Goal: Information Seeking & Learning: Learn about a topic

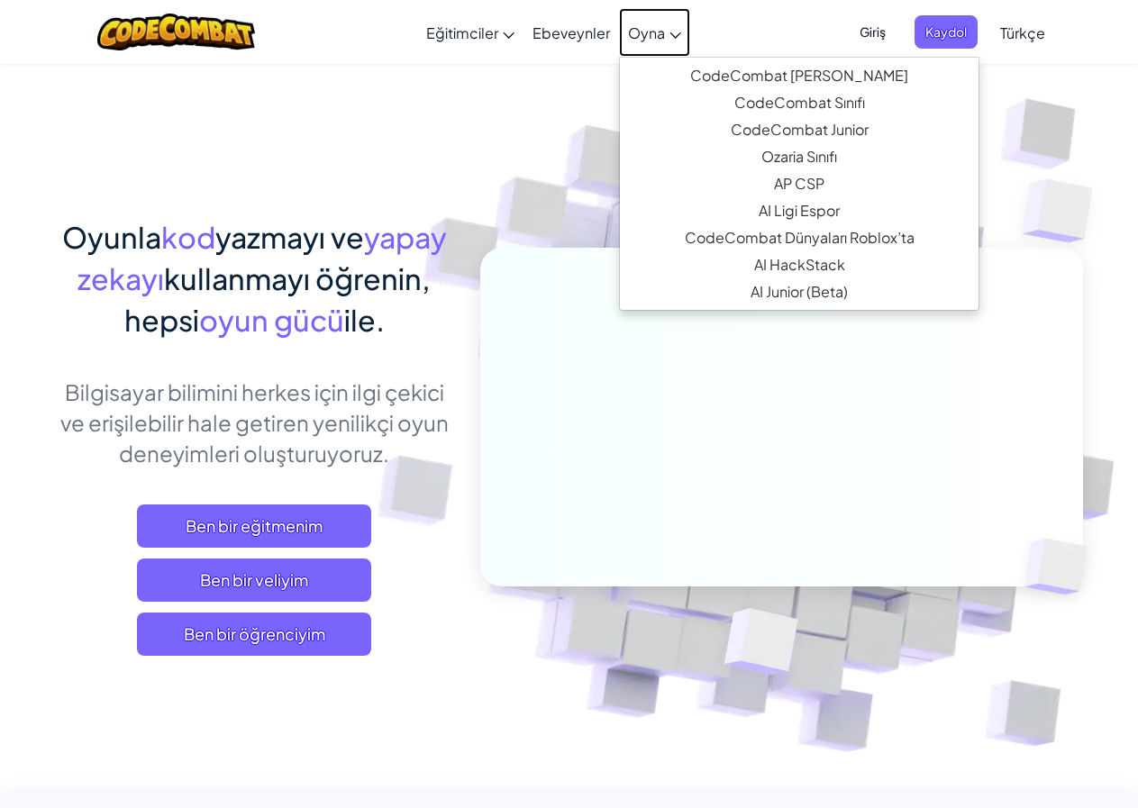
click at [678, 36] on icon at bounding box center [675, 35] width 11 height 6
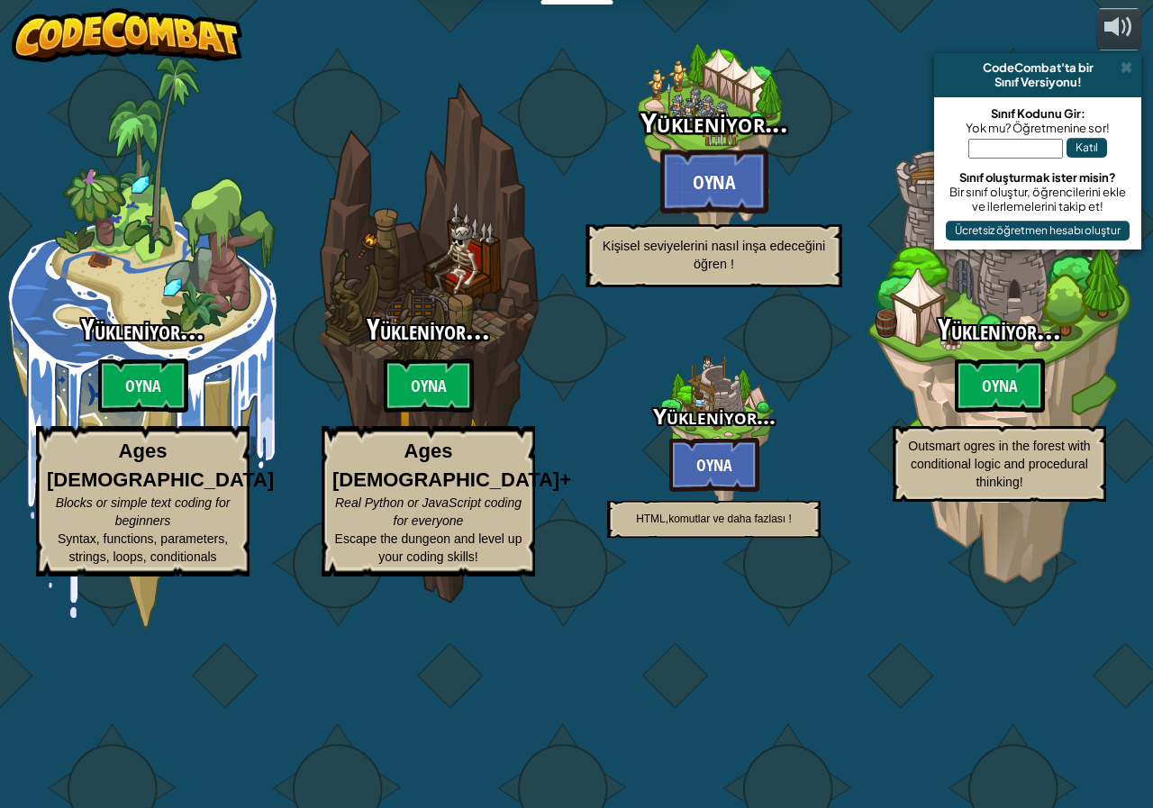
select select "tr"
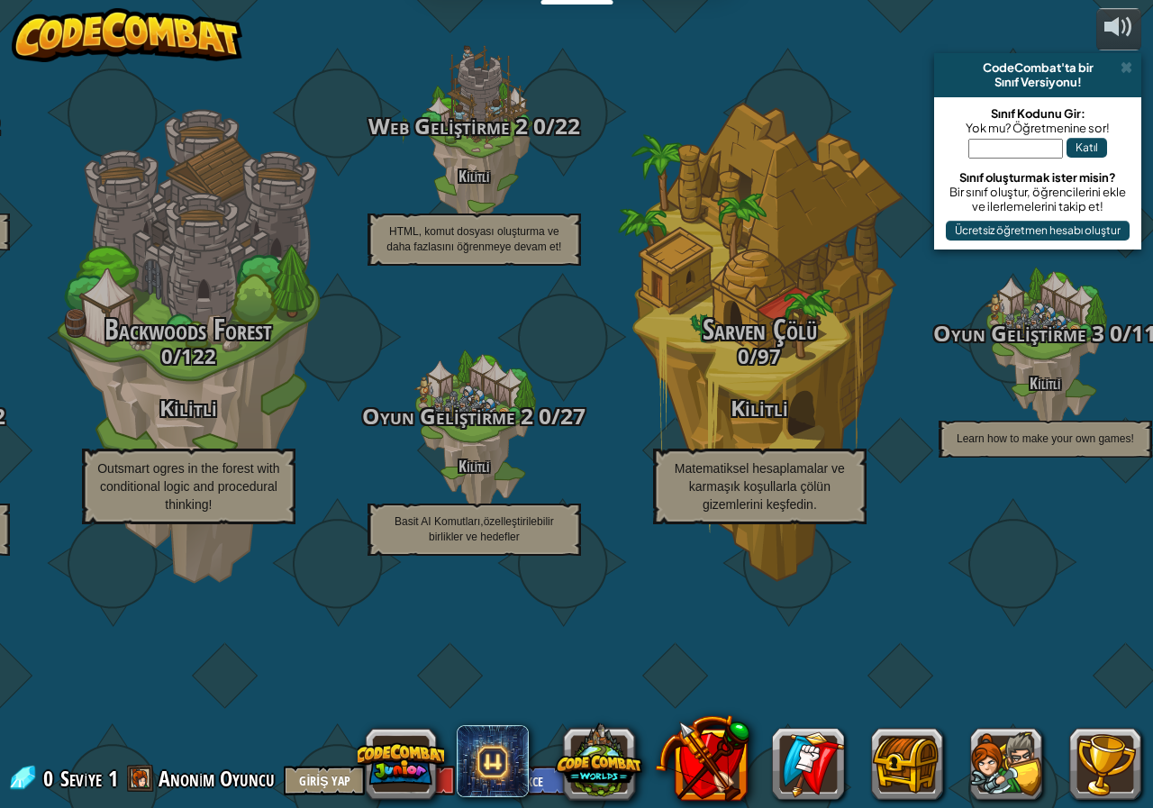
click at [1017, 158] on input "text" at bounding box center [1015, 149] width 95 height 20
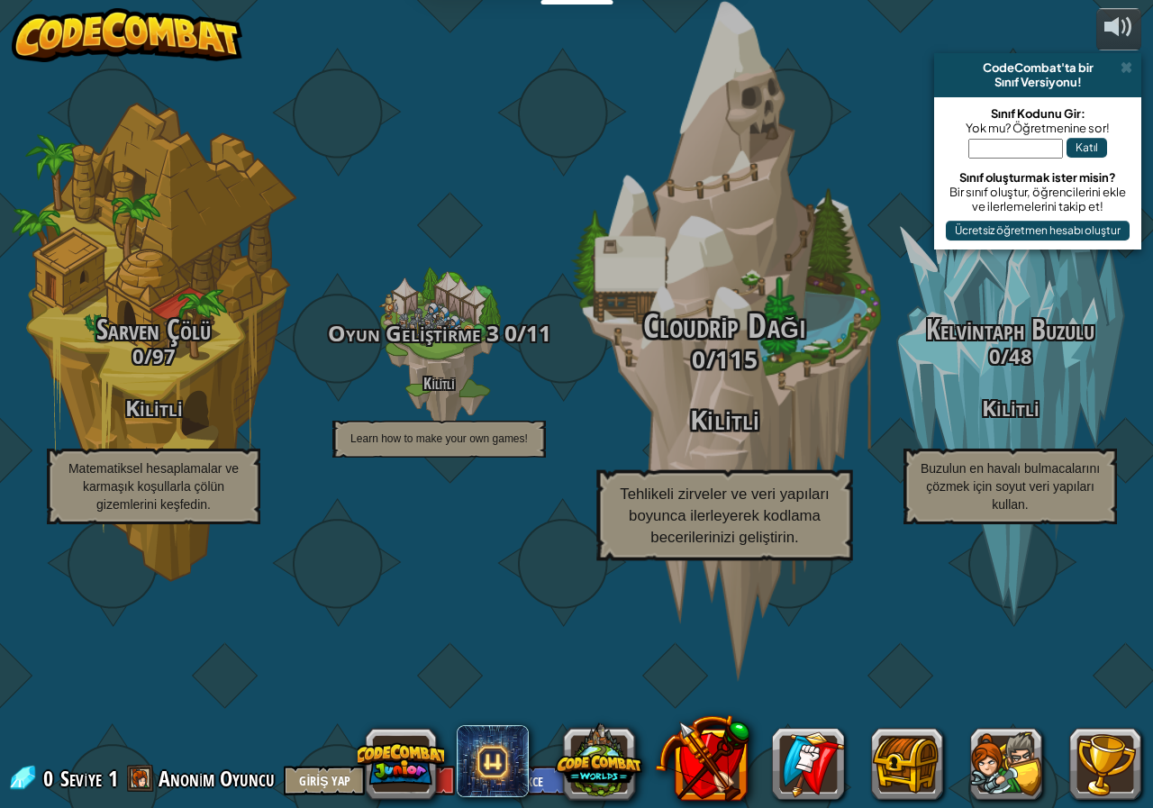
drag, startPoint x: 1023, startPoint y: 150, endPoint x: 708, endPoint y: 207, distance: 320.5
click at [708, 209] on div "Cloudrip Dağı 0 / 115 Kilitli Tehlikeli zirveler ve veri yapıları boyunca ilerl…" at bounding box center [724, 343] width 342 height 686
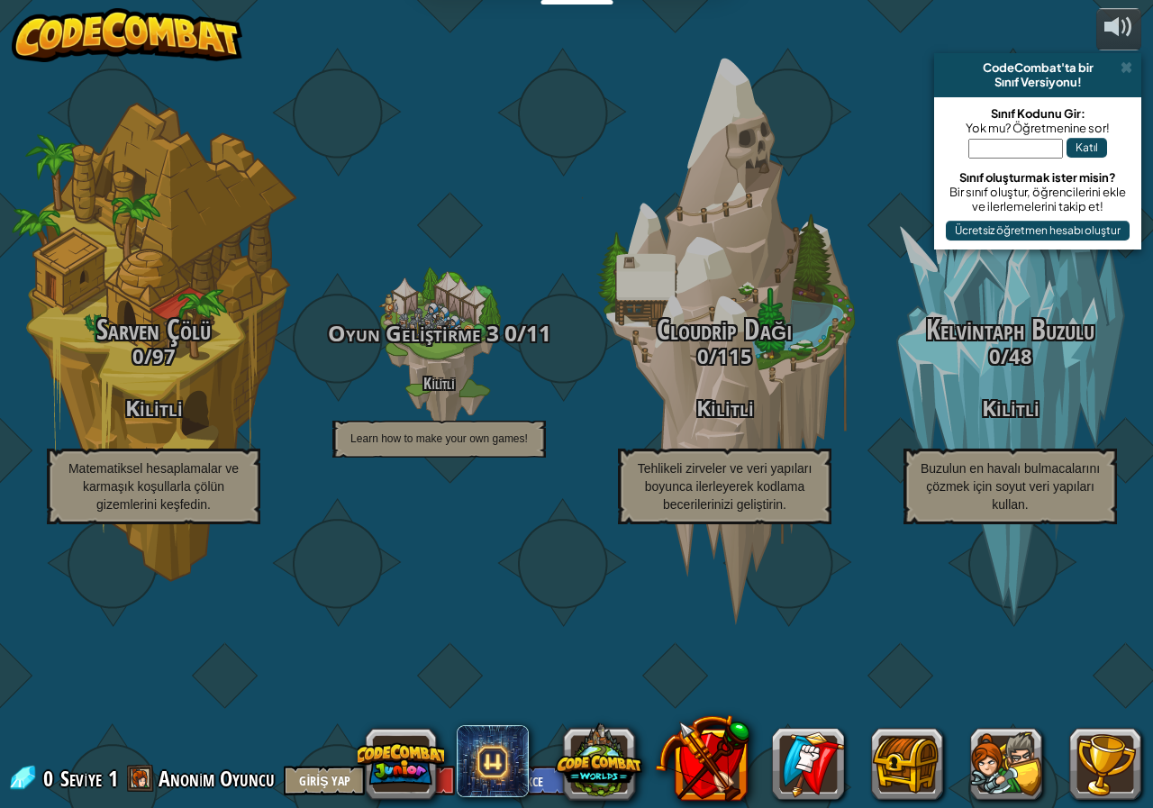
click at [986, 143] on input "text" at bounding box center [1015, 149] width 95 height 20
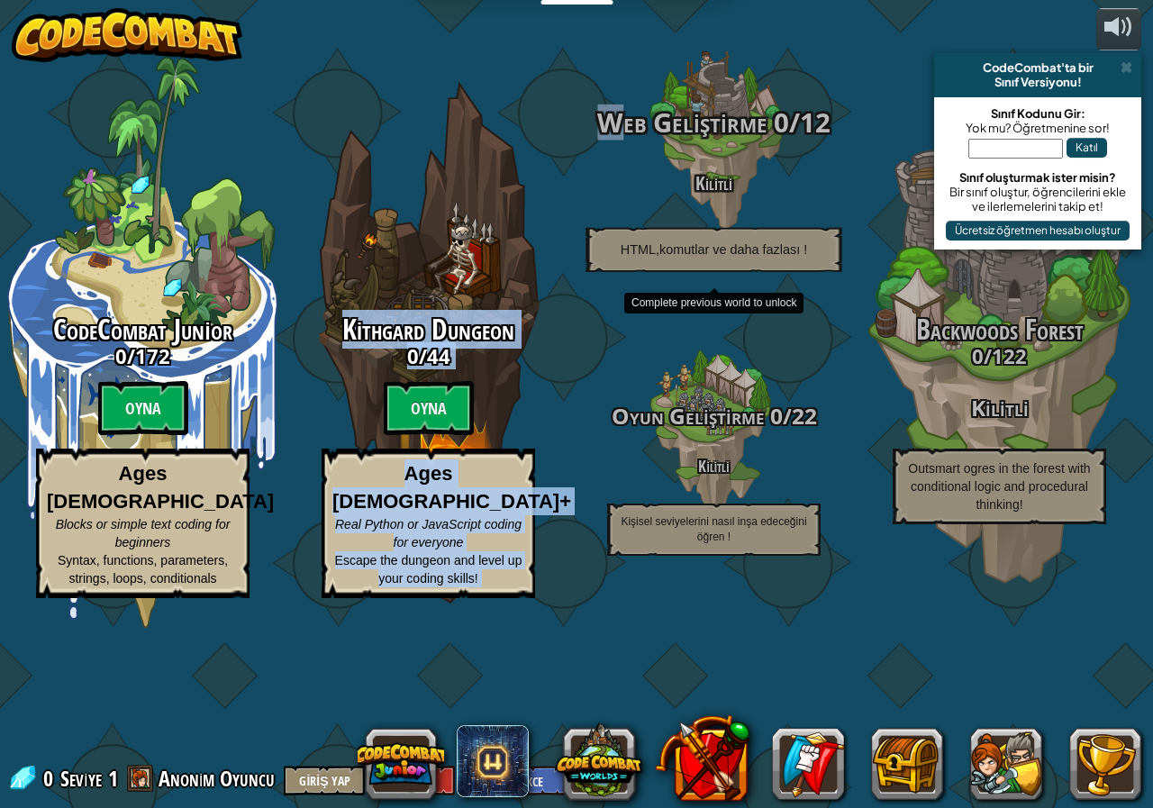
drag, startPoint x: 418, startPoint y: 57, endPoint x: 608, endPoint y: 213, distance: 246.4
click at [608, 213] on div "CodeCombat Junior 0 / 172 Oyna Ages [DEMOGRAPHIC_DATA] Blocks or simple text co…" at bounding box center [576, 404] width 1153 height 808
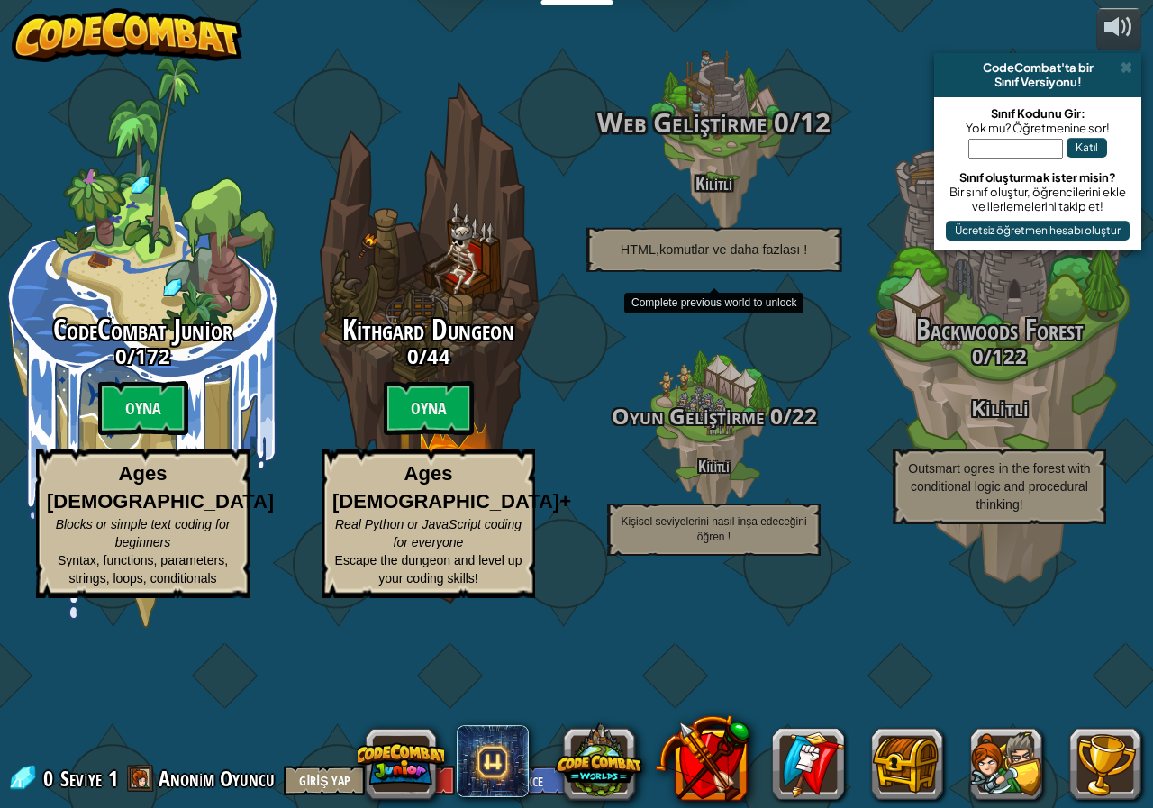
drag, startPoint x: 906, startPoint y: 379, endPoint x: 802, endPoint y: 97, distance: 300.7
click at [802, 97] on div "Web Geliştirme 0 / 12 Kilitli HTML,komutlar ve daha fazlası !" at bounding box center [713, 142] width 342 height 342
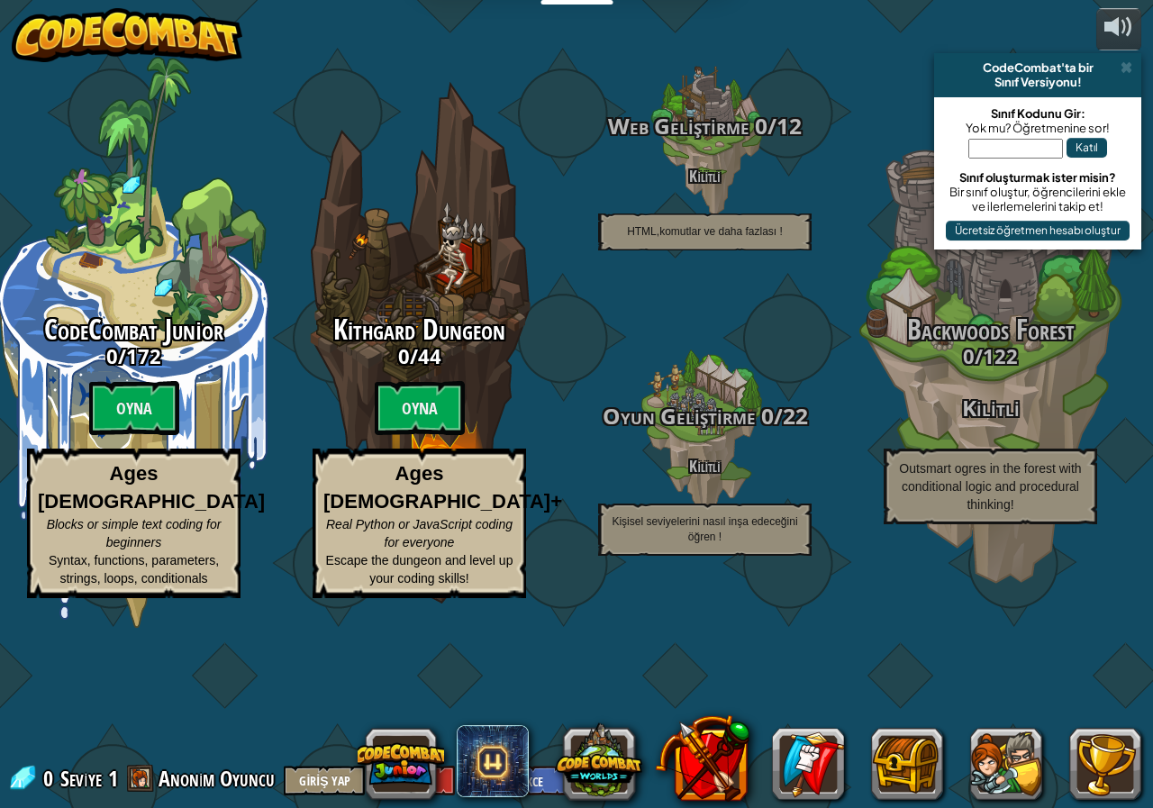
click at [1005, 142] on input "text" at bounding box center [1015, 149] width 95 height 20
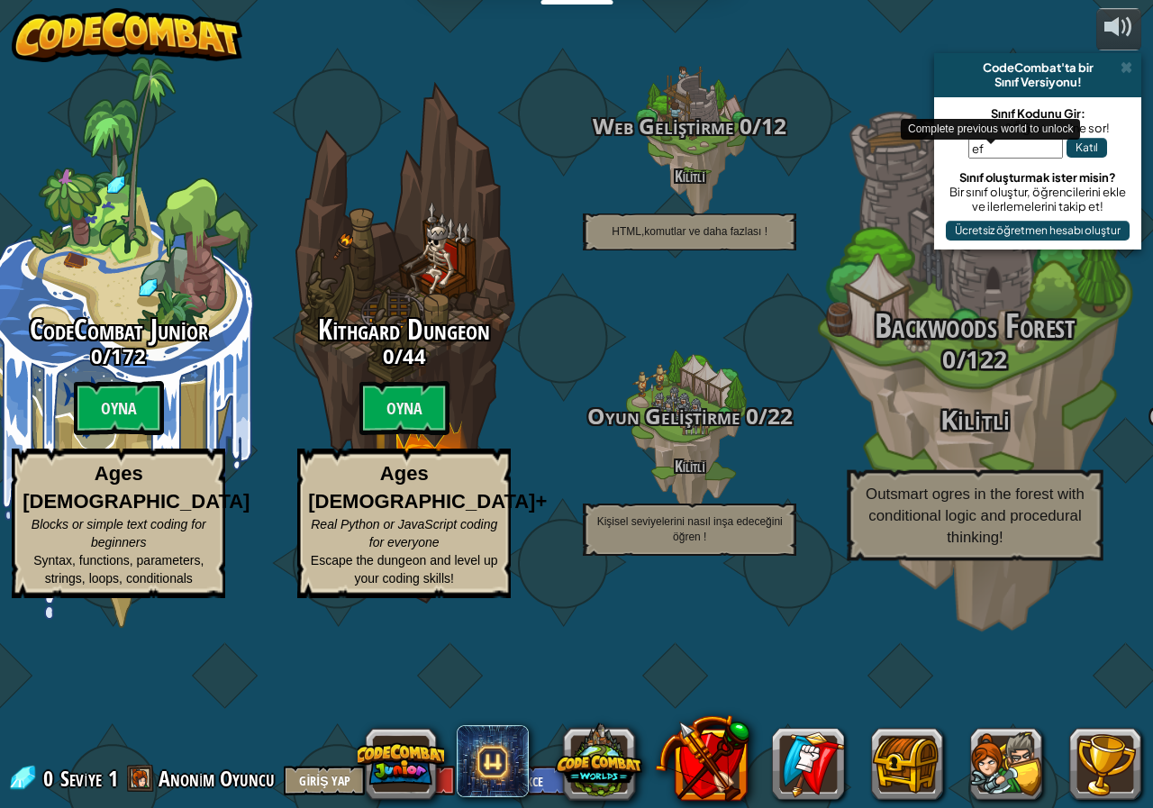
type input "e"
type input "h"
type input "a"
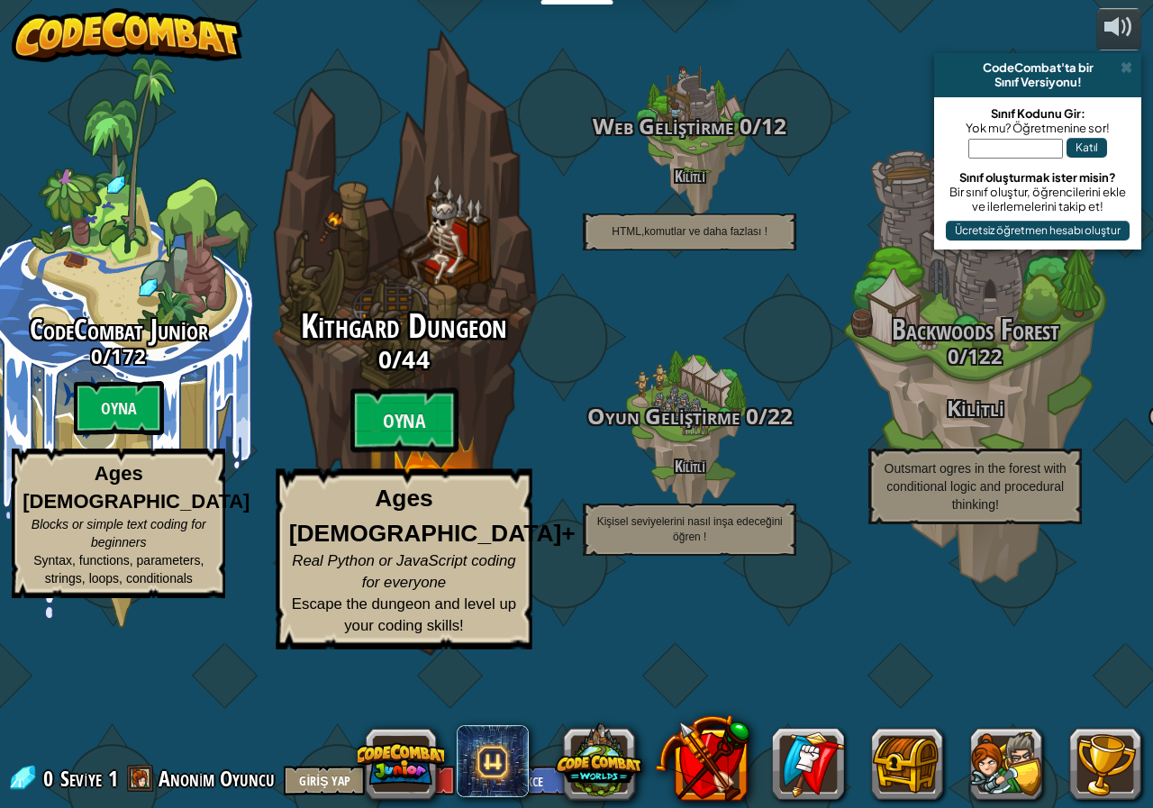
drag, startPoint x: 431, startPoint y: 413, endPoint x: 330, endPoint y: 210, distance: 226.8
click at [330, 210] on div "Kithgard Dungeon 0 / 44 Oyna Ages [DEMOGRAPHIC_DATA]+ Real Python or JavaScript…" at bounding box center [404, 343] width 342 height 686
select select "tr"
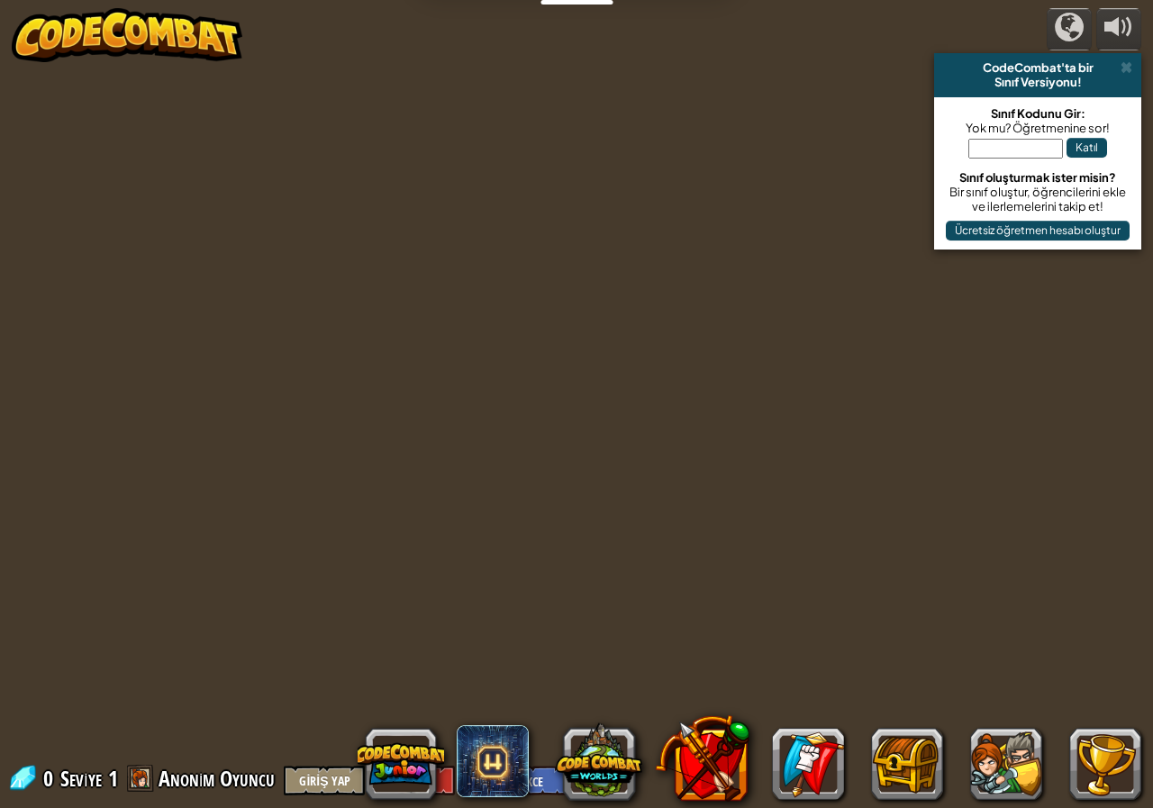
select select "tr"
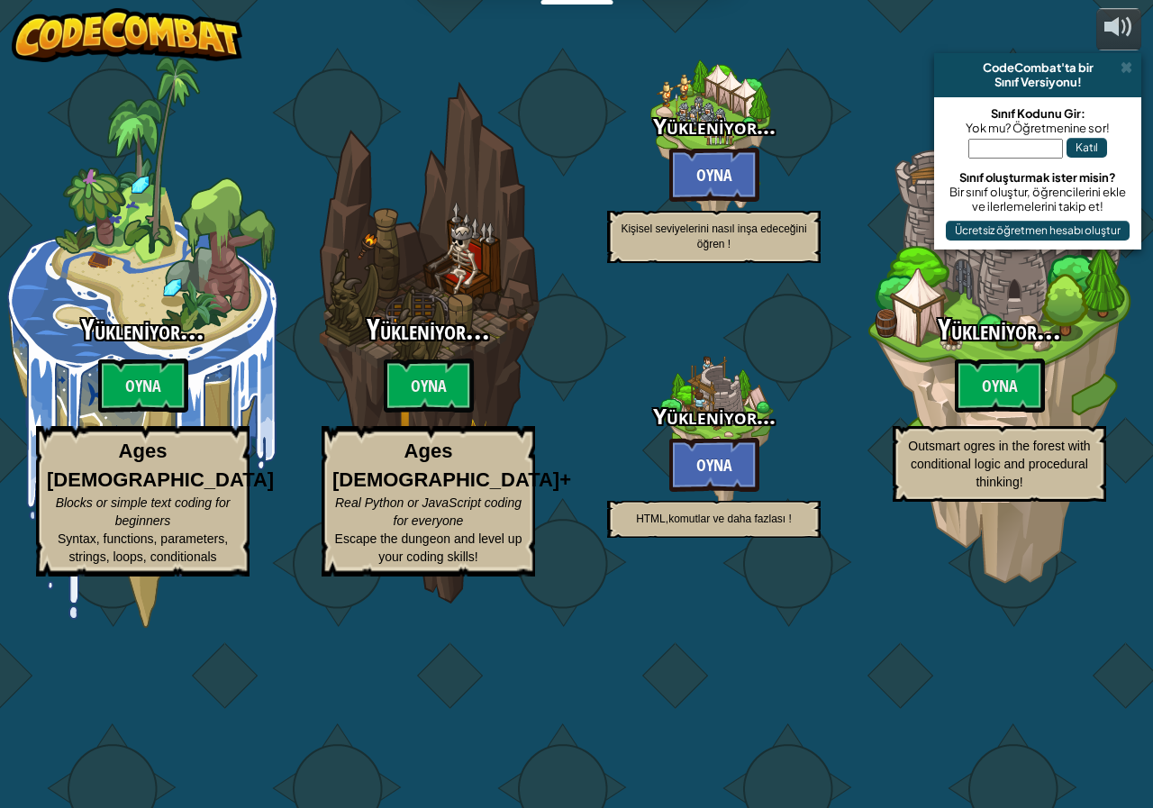
select select "tr"
